Goal: Complete application form: Complete application form

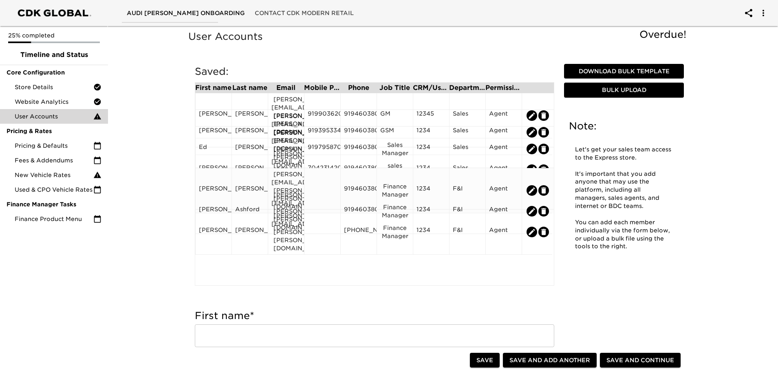
click at [531, 187] on icon "edit" at bounding box center [532, 190] width 6 height 6
type input "[PERSON_NAME]"
type input "[PERSON_NAME][EMAIL_ADDRESS][PERSON_NAME][PERSON_NAME][DOMAIN_NAME]"
type input "9194603800"
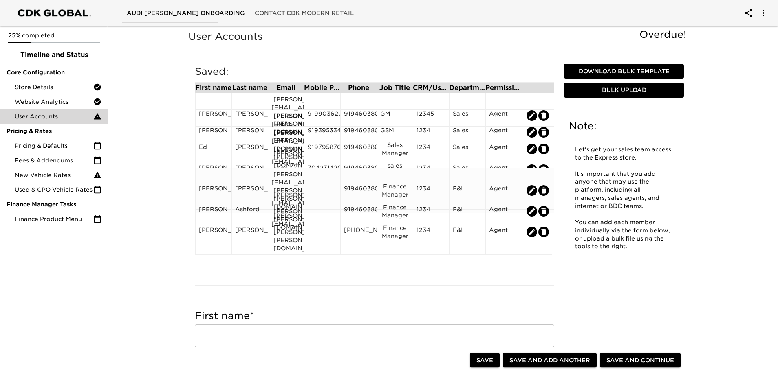
type input "Finance Manager"
type input "1234"
radio input "true"
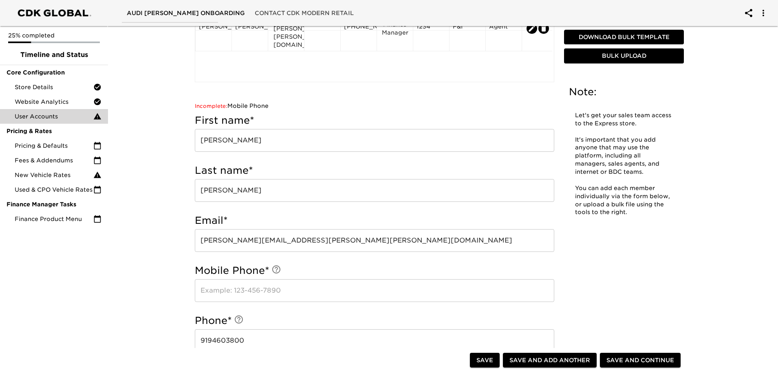
scroll to position [367, 0]
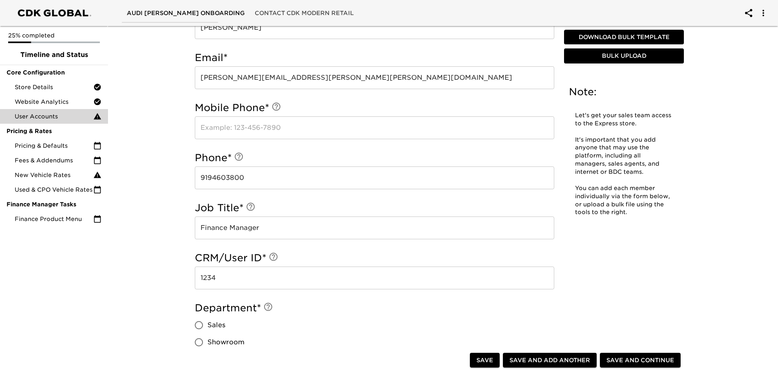
click at [279, 128] on input "text" at bounding box center [374, 128] width 359 height 23
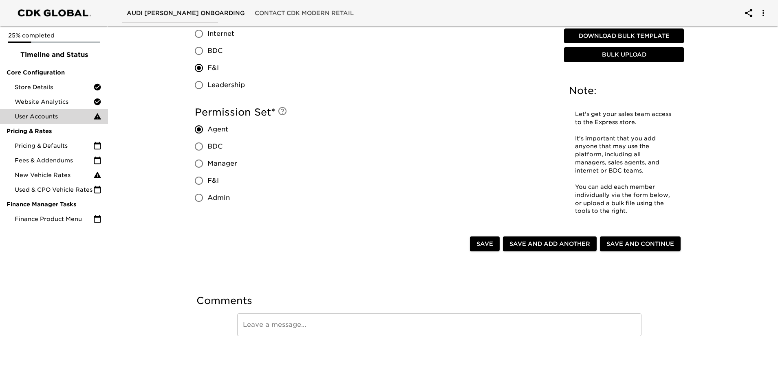
scroll to position [693, 0]
type input "9196210202"
click at [486, 242] on span "Save" at bounding box center [484, 244] width 17 height 10
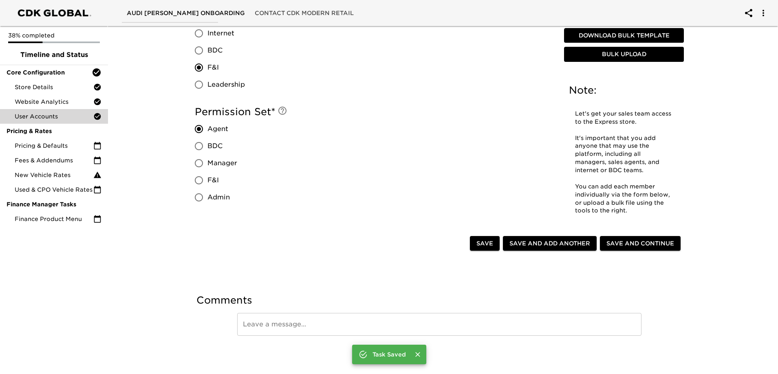
scroll to position [685, 0]
click at [644, 244] on span "Save and Continue" at bounding box center [640, 244] width 68 height 10
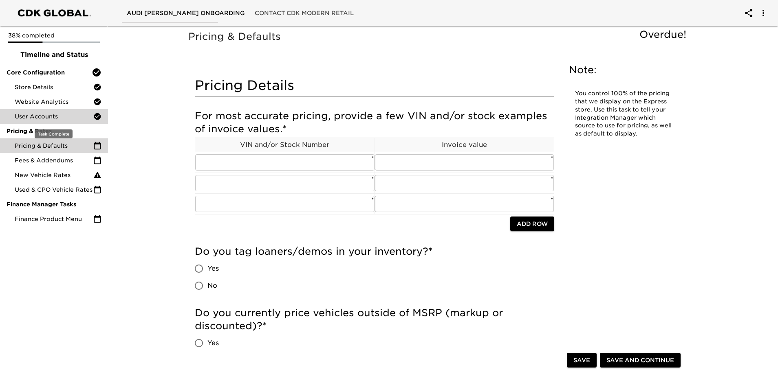
click at [36, 118] on span "User Accounts" at bounding box center [54, 116] width 79 height 8
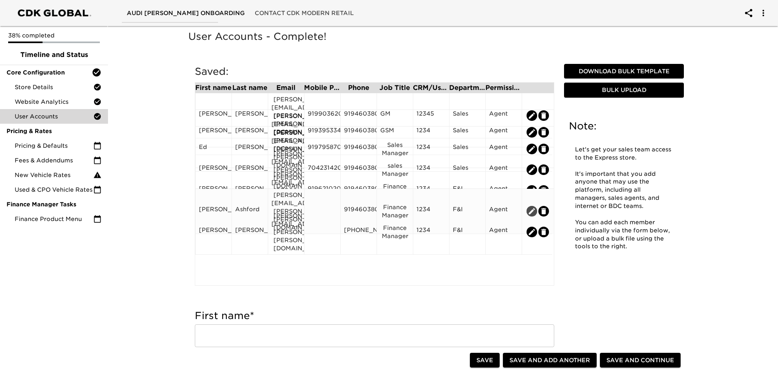
click at [531, 207] on icon "edit" at bounding box center [532, 211] width 8 height 8
type input "[PERSON_NAME]"
type input "Ashford"
type input "[PERSON_NAME][EMAIL_ADDRESS][PERSON_NAME][PERSON_NAME][DOMAIN_NAME]"
type input "9194603800"
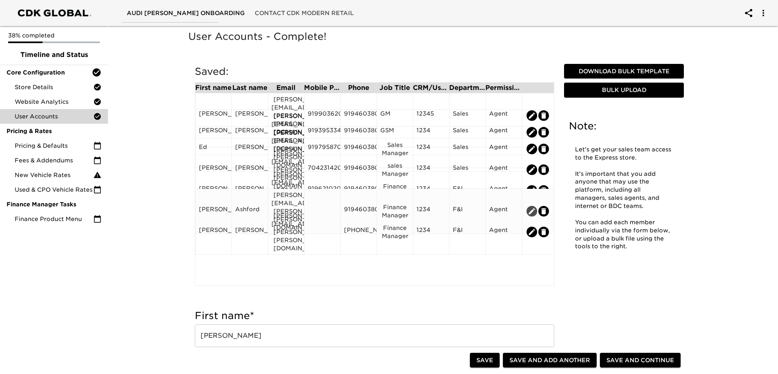
type input "Finance Manager"
type input "1234"
radio input "true"
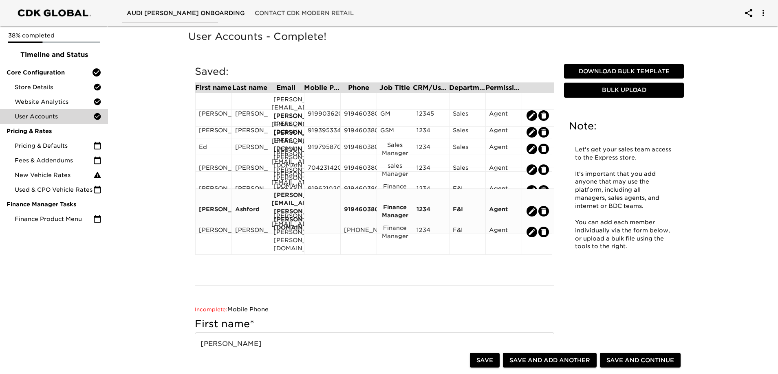
click at [531, 207] on icon "edit" at bounding box center [532, 211] width 8 height 8
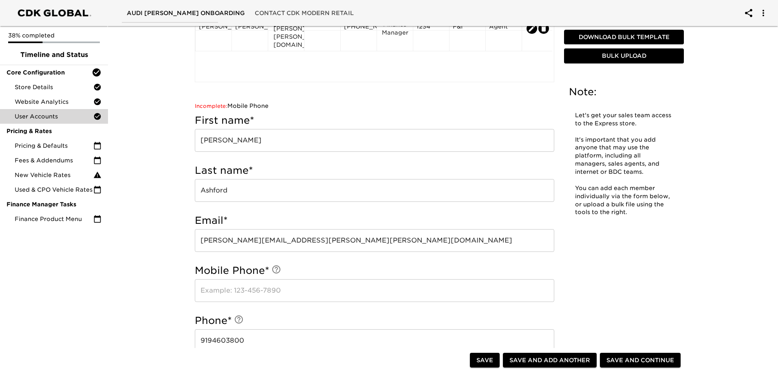
scroll to position [326, 0]
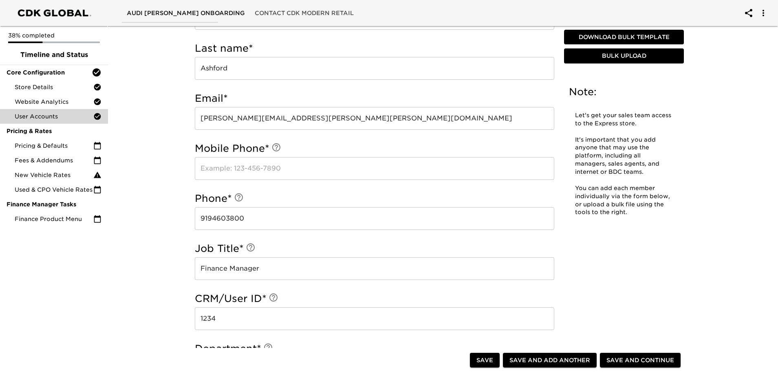
click at [236, 178] on input "text" at bounding box center [374, 168] width 359 height 23
type input "9"
type input "7063391686"
click at [624, 363] on span "Save and Continue" at bounding box center [640, 361] width 68 height 10
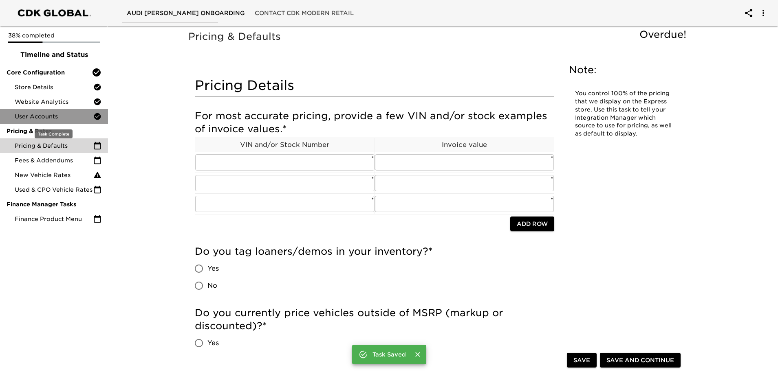
click at [51, 117] on span "User Accounts" at bounding box center [54, 116] width 79 height 8
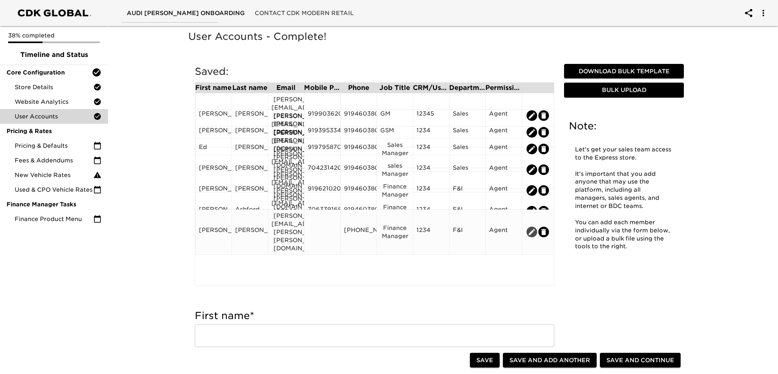
click at [529, 229] on icon "edit" at bounding box center [532, 232] width 6 height 6
type input "[PERSON_NAME]"
type input "[PERSON_NAME][EMAIL_ADDRESS][PERSON_NAME][PERSON_NAME][DOMAIN_NAME]"
type input "[PHONE_NUMBER]"
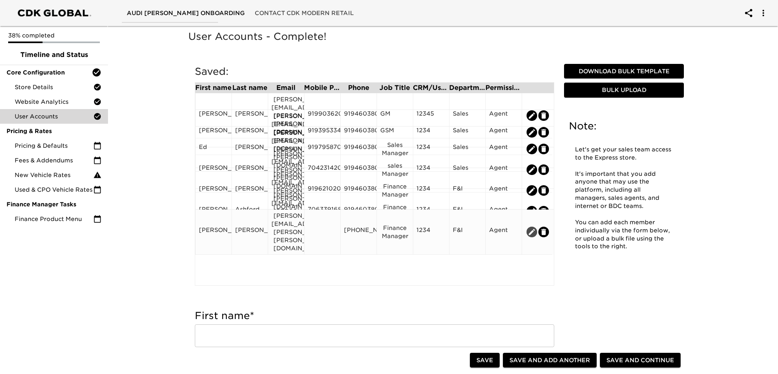
type input "Finance Manager"
type input "1234"
radio input "true"
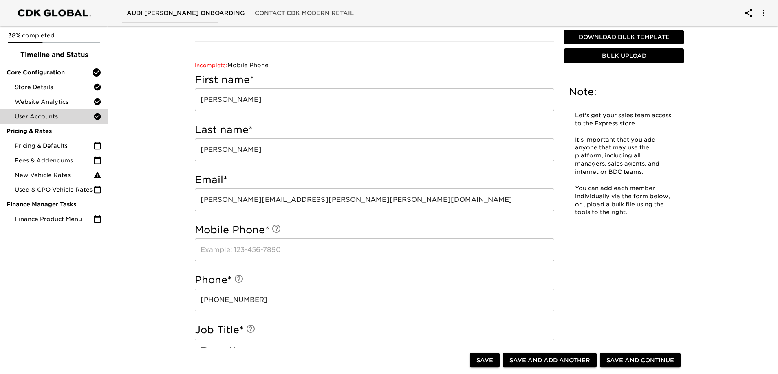
scroll to position [367, 0]
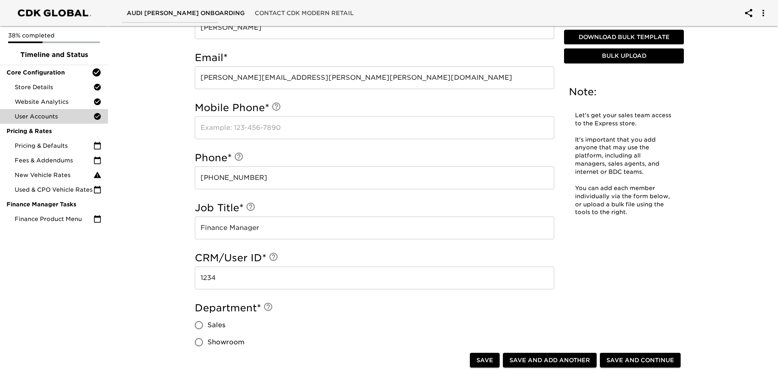
click at [239, 122] on input "text" at bounding box center [374, 128] width 359 height 23
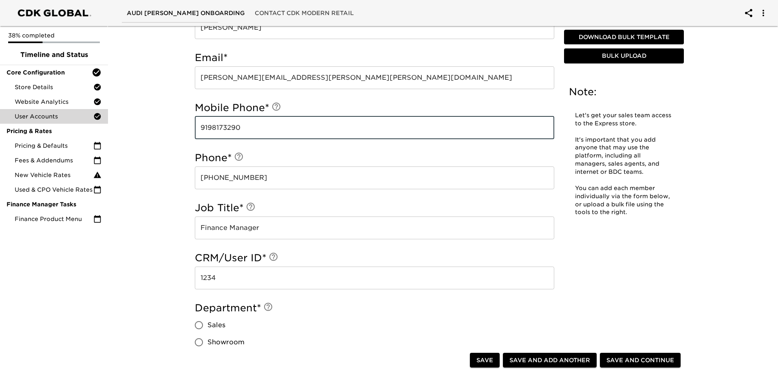
type input "9198173290"
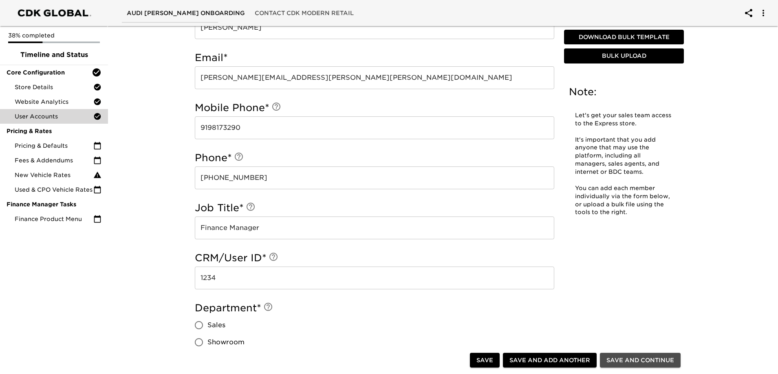
click at [634, 356] on span "Save and Continue" at bounding box center [640, 361] width 68 height 10
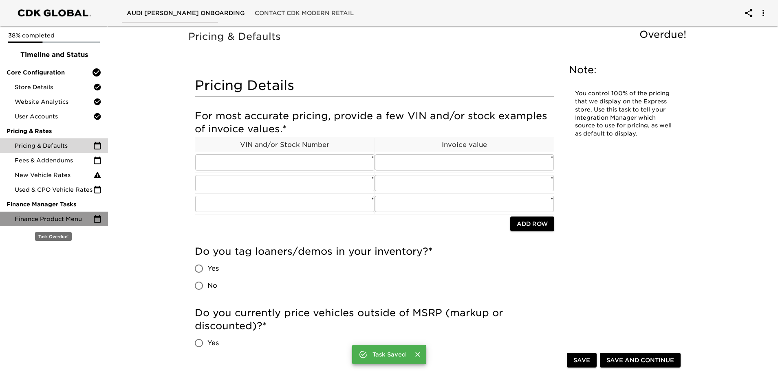
click at [53, 221] on span "Finance Product Menu" at bounding box center [54, 219] width 79 height 8
